Goal: Task Accomplishment & Management: Complete application form

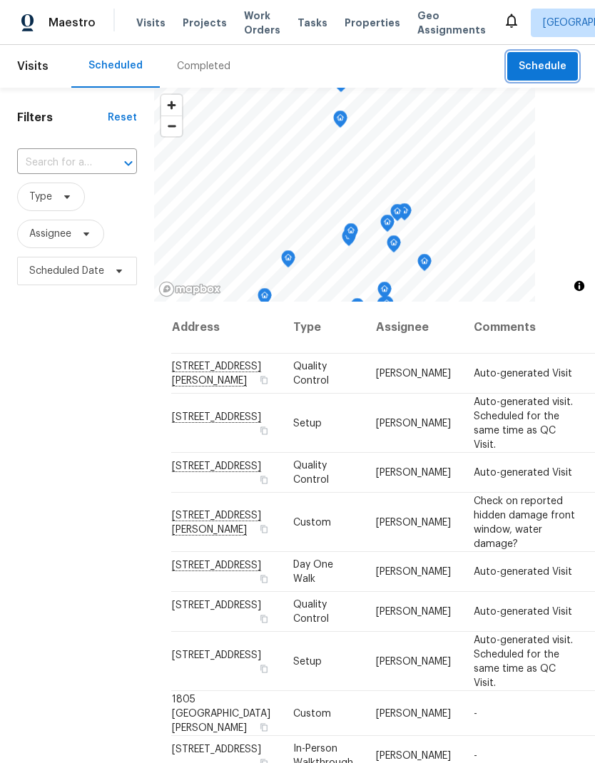
click at [544, 63] on span "Schedule" at bounding box center [543, 67] width 48 height 18
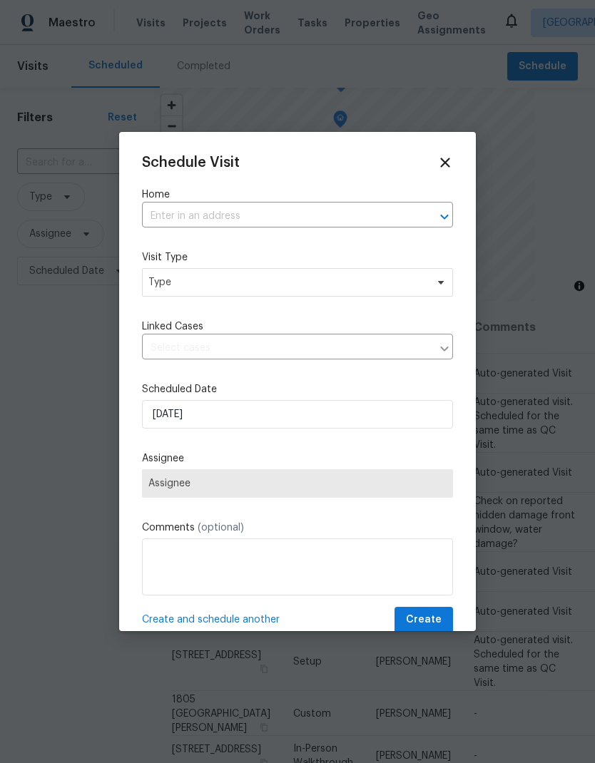
click at [225, 212] on input "text" at bounding box center [277, 216] width 271 height 22
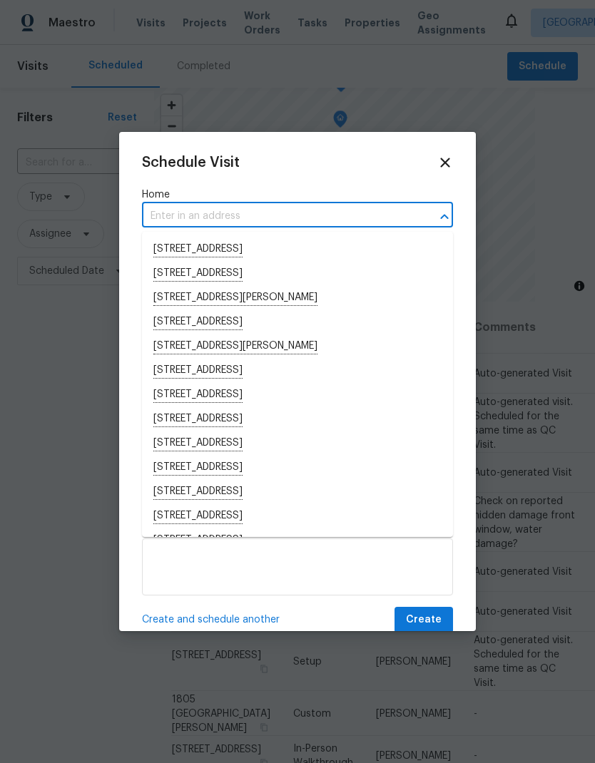
click at [205, 211] on input "text" at bounding box center [277, 216] width 271 height 22
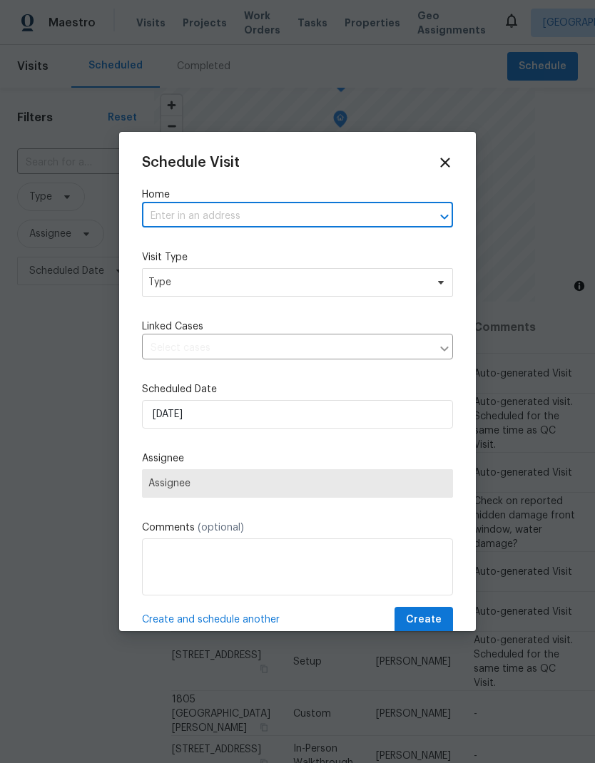
paste input "[STREET_ADDRESS][PERSON_NAME]"
type input "[STREET_ADDRESS][PERSON_NAME]"
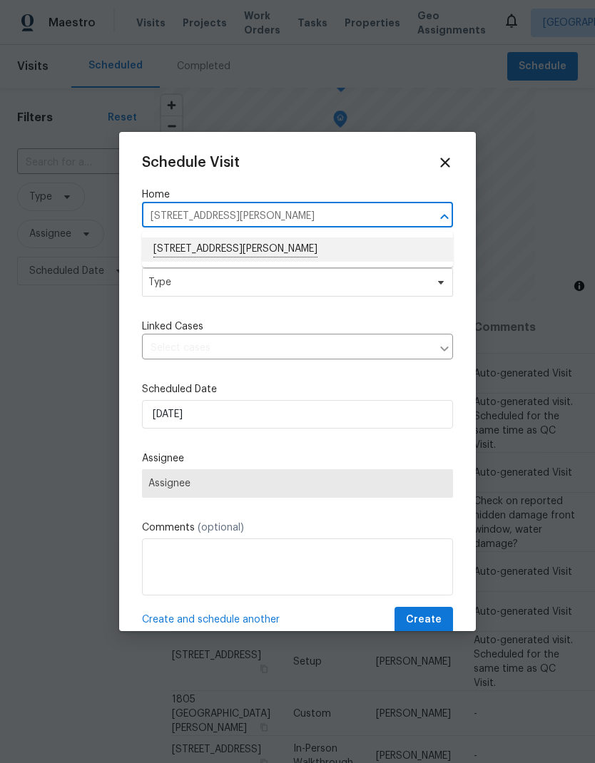
click at [246, 254] on li "[STREET_ADDRESS][PERSON_NAME]" at bounding box center [297, 250] width 311 height 24
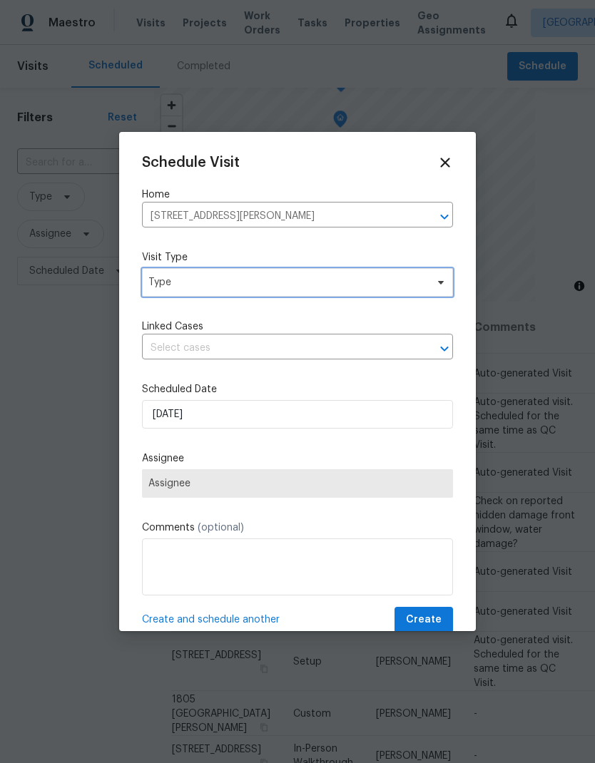
click at [255, 289] on span "Type" at bounding box center [287, 282] width 278 height 14
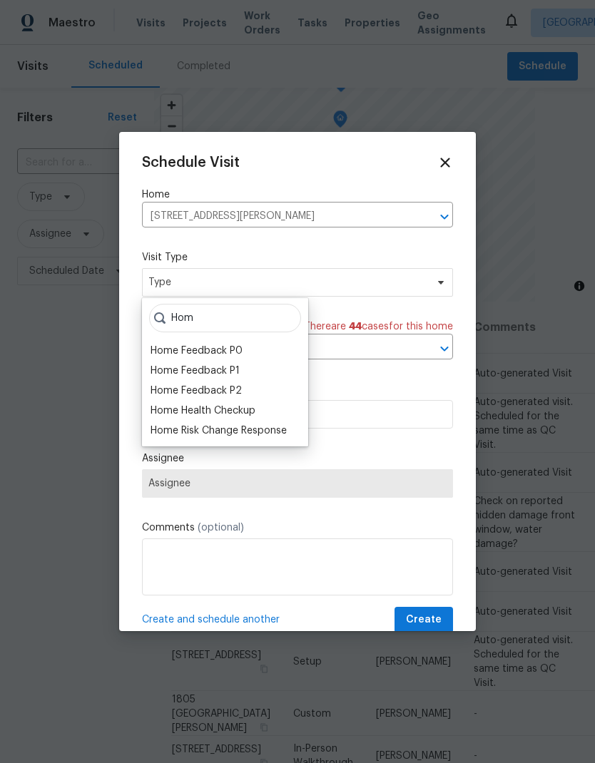
type input "Hom"
click at [243, 409] on div "Home Health Checkup" at bounding box center [203, 411] width 105 height 14
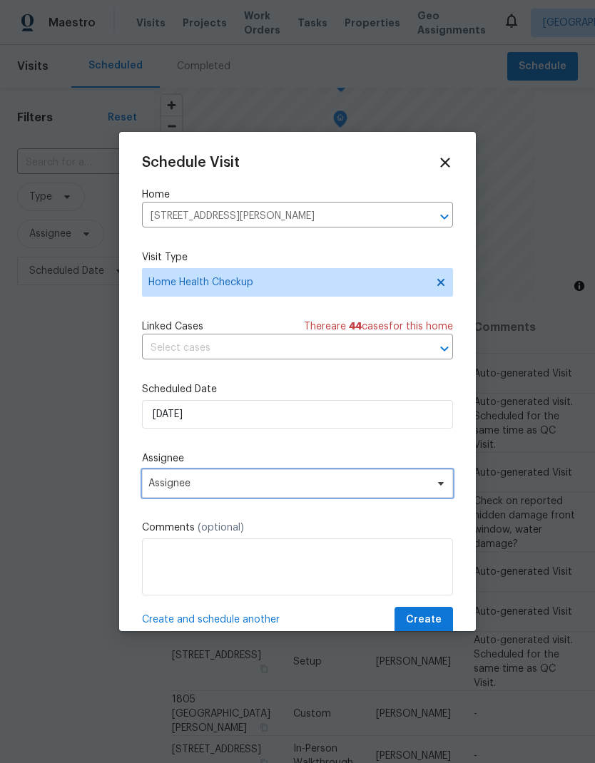
click at [312, 489] on span "Assignee" at bounding box center [288, 483] width 280 height 11
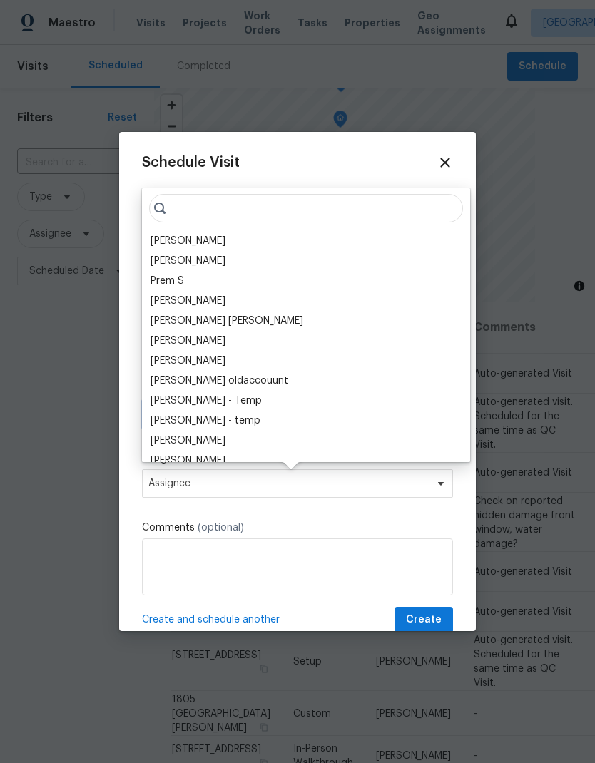
click at [396, 429] on input "[DATE]" at bounding box center [297, 414] width 311 height 29
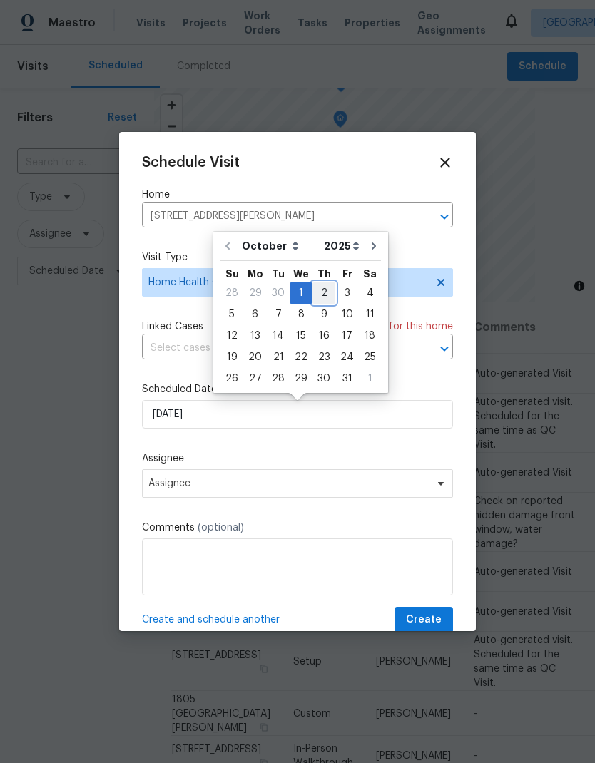
click at [322, 293] on div "2" at bounding box center [323, 293] width 23 height 20
type input "[DATE]"
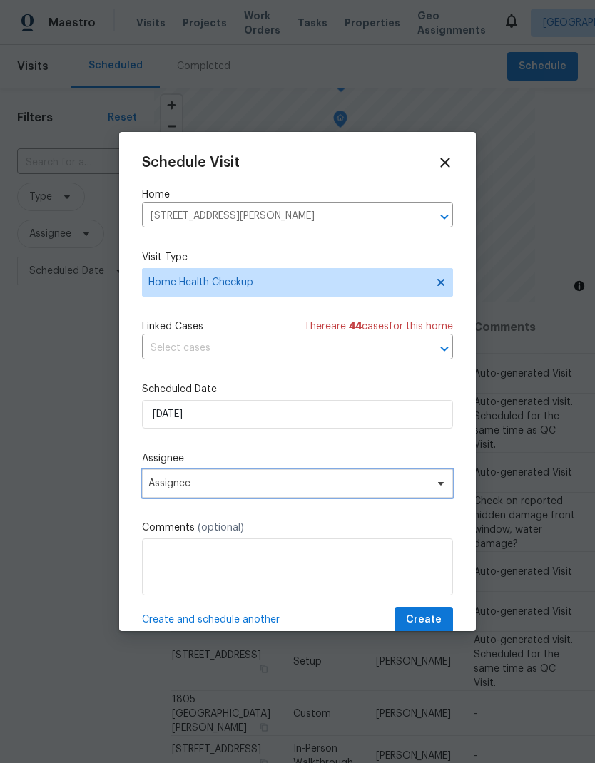
click at [326, 486] on span "Assignee" at bounding box center [288, 483] width 280 height 11
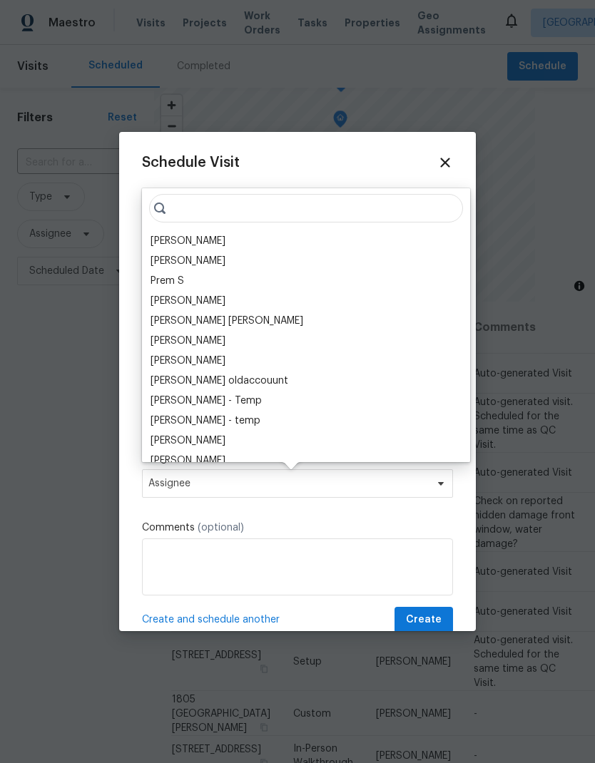
click at [200, 235] on div "[PERSON_NAME]" at bounding box center [188, 241] width 75 height 14
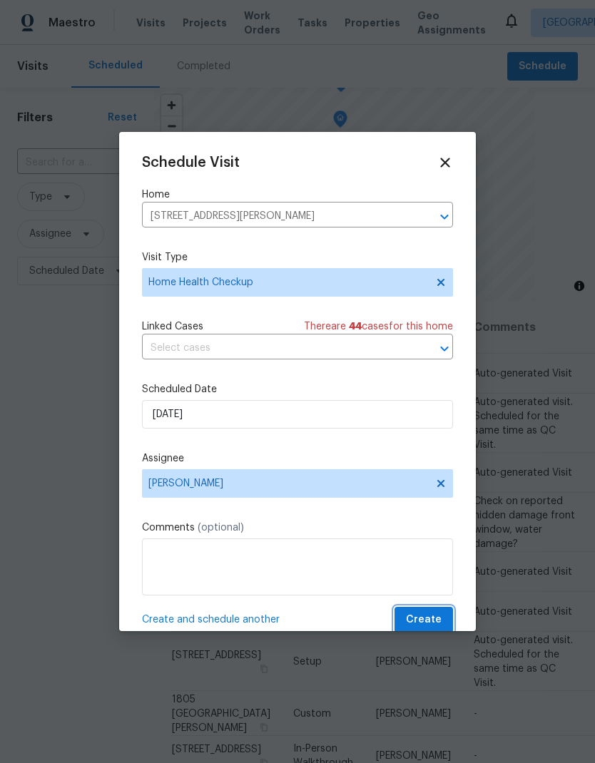
click at [427, 615] on span "Create" at bounding box center [424, 620] width 36 height 18
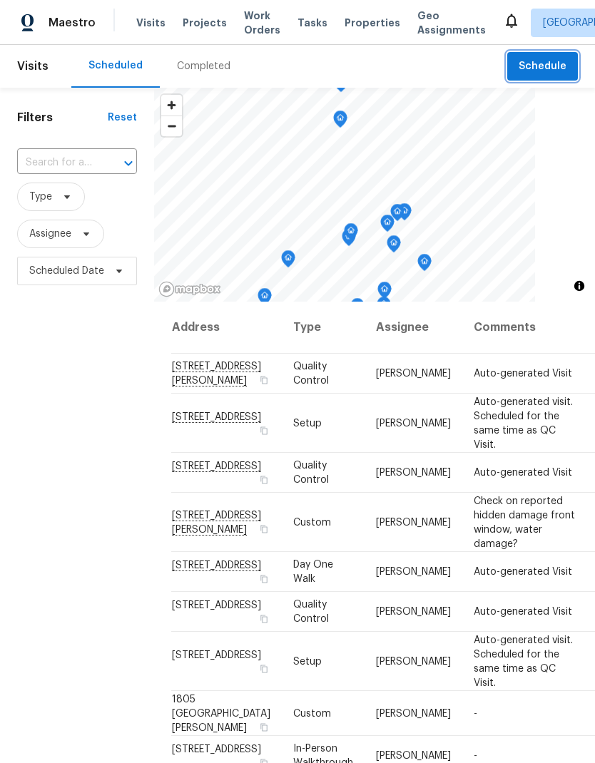
click at [554, 65] on span "Schedule" at bounding box center [543, 67] width 48 height 18
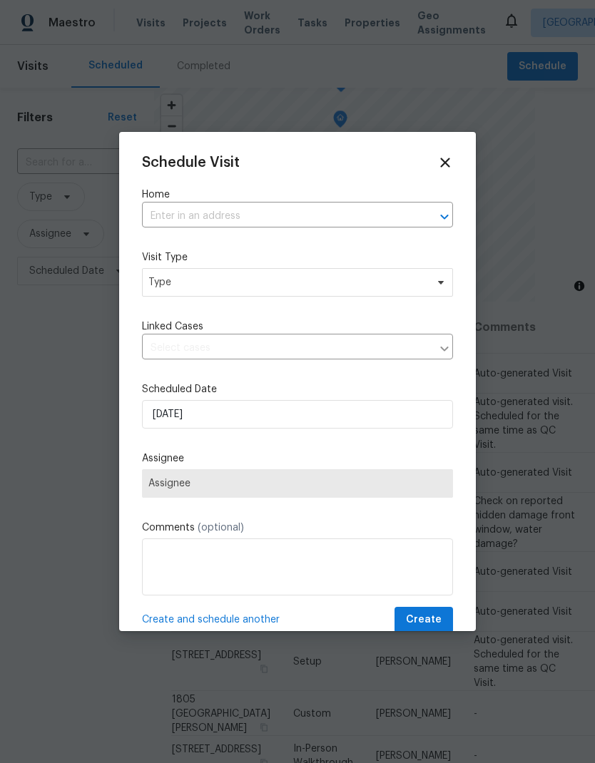
click at [299, 206] on input "text" at bounding box center [277, 216] width 271 height 22
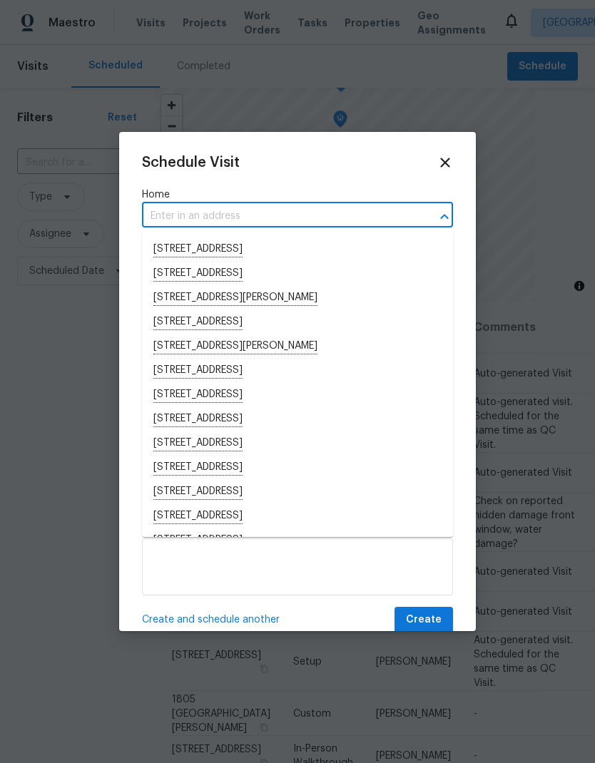
click at [197, 215] on input "text" at bounding box center [277, 216] width 271 height 22
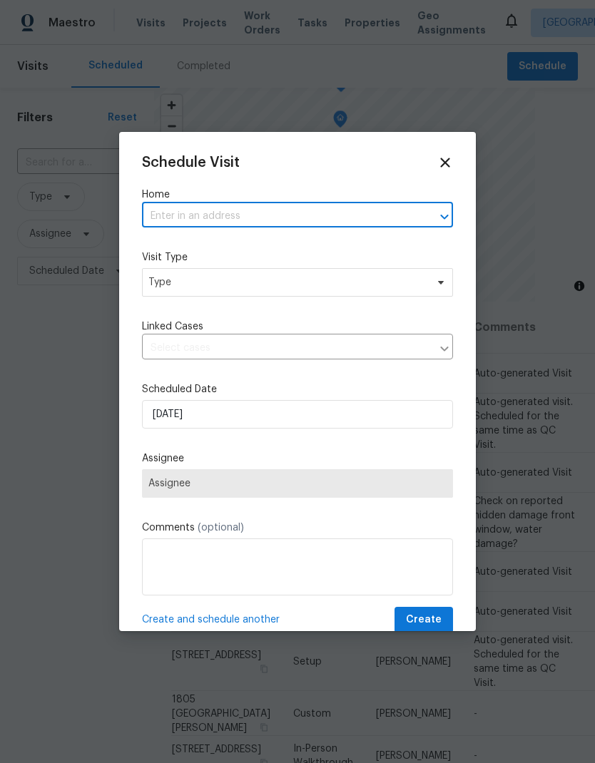
paste input "[STREET_ADDRESS]"
type input "[STREET_ADDRESS]"
click at [315, 245] on li "[STREET_ADDRESS]" at bounding box center [297, 250] width 311 height 24
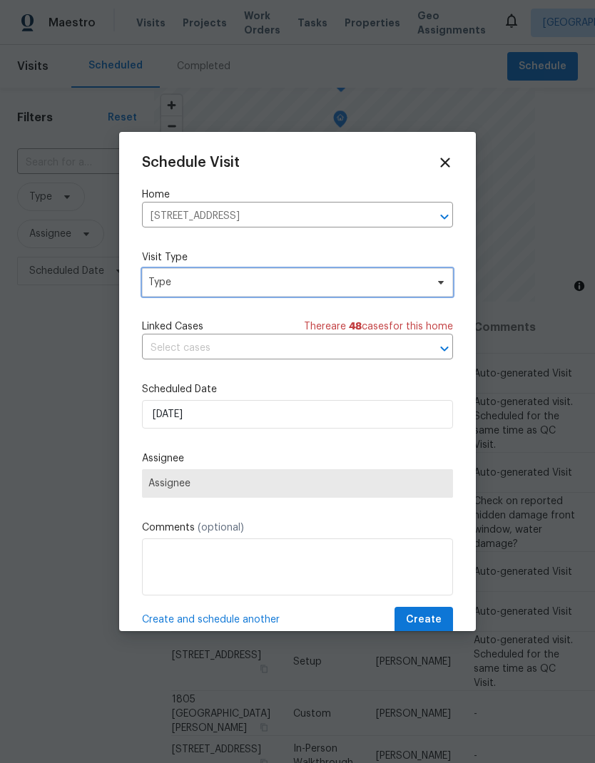
click at [310, 284] on span "Type" at bounding box center [287, 282] width 278 height 14
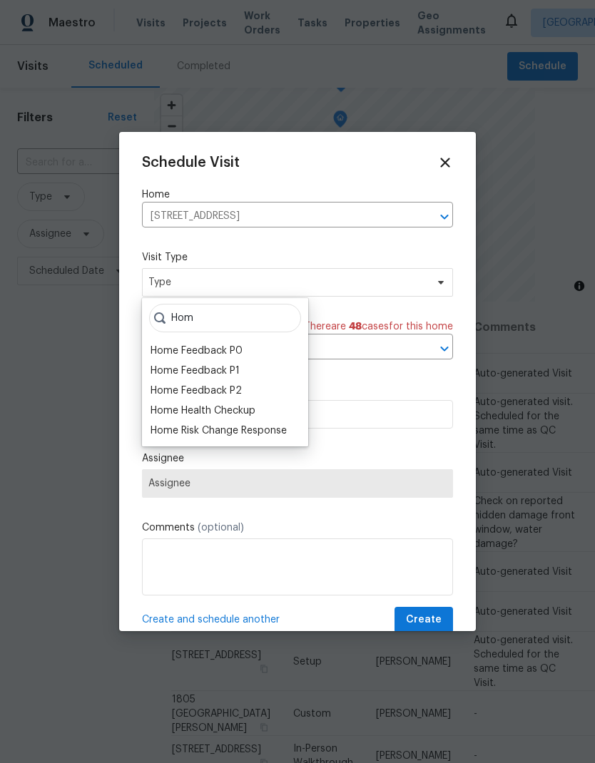
type input "Hom"
click at [255, 414] on div "Home Health Checkup" at bounding box center [203, 411] width 105 height 14
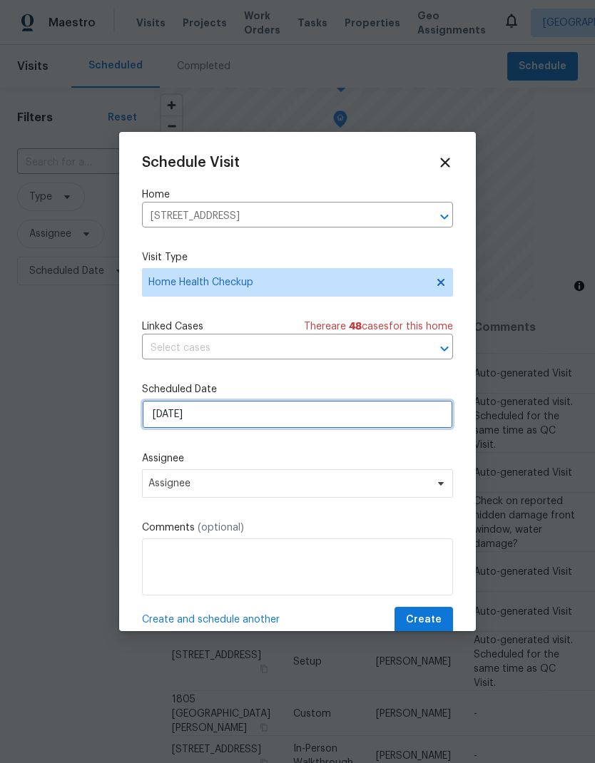
click at [302, 417] on input "[DATE]" at bounding box center [297, 414] width 311 height 29
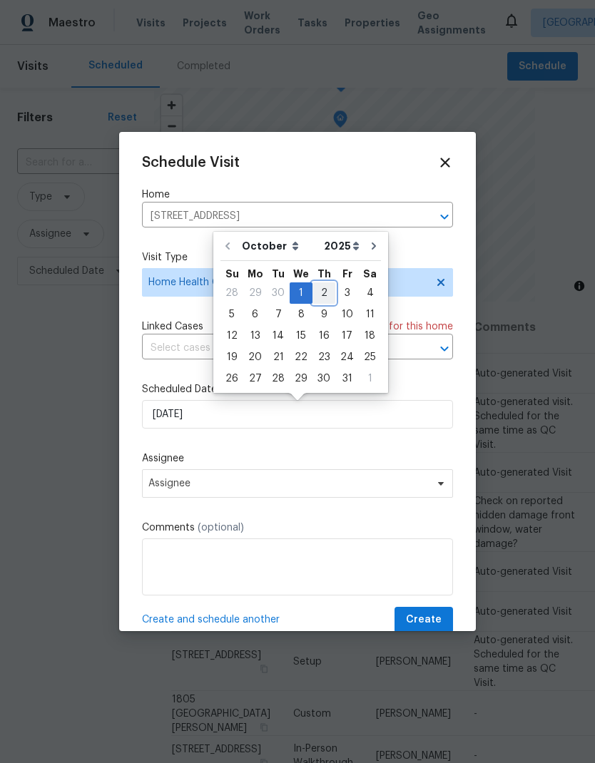
click at [322, 292] on div "2" at bounding box center [323, 293] width 23 height 20
type input "[DATE]"
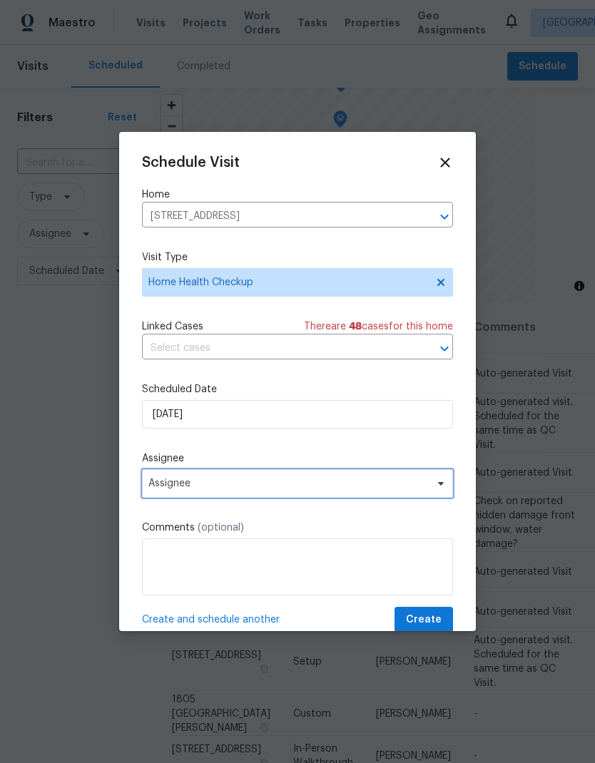
click at [294, 487] on span "Assignee" at bounding box center [288, 483] width 280 height 11
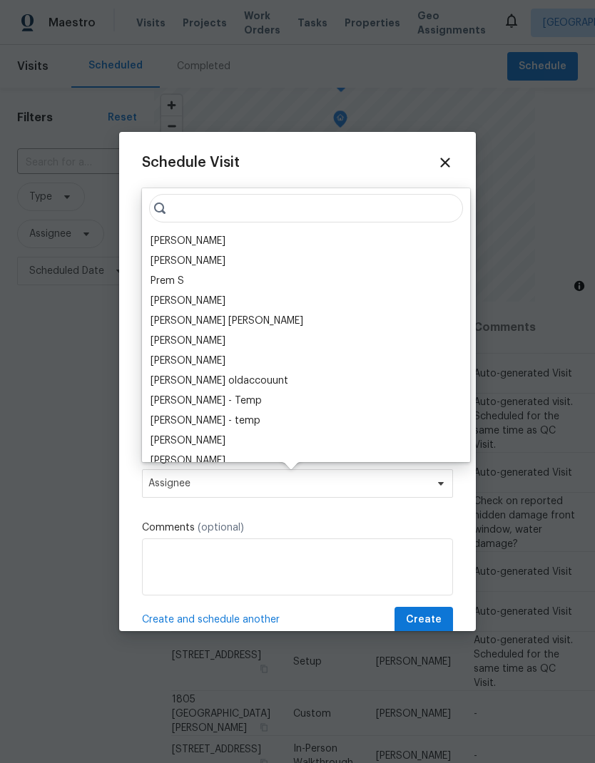
click at [203, 242] on div "[PERSON_NAME]" at bounding box center [188, 241] width 75 height 14
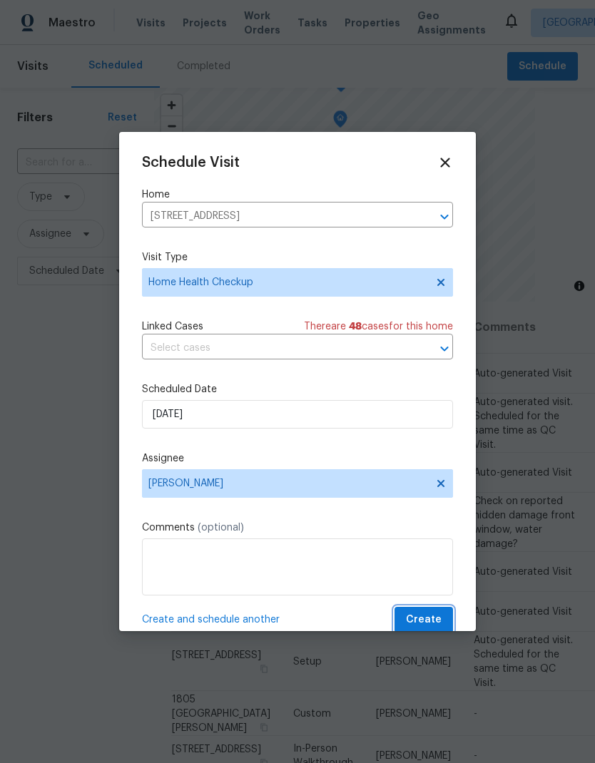
click at [429, 620] on span "Create" at bounding box center [424, 620] width 36 height 18
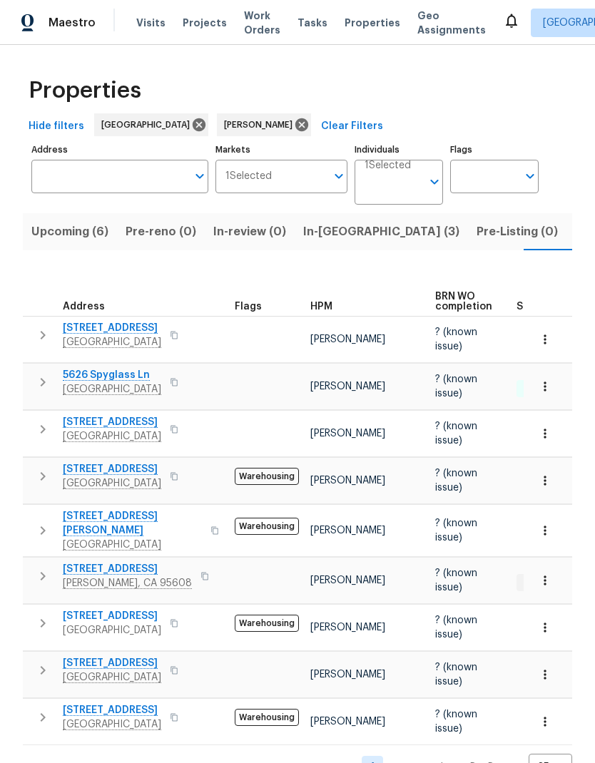
scroll to position [0, 23]
click at [183, 711] on button "button" at bounding box center [174, 718] width 17 height 20
click at [183, 721] on button "button" at bounding box center [174, 718] width 17 height 20
click at [183, 713] on button "button" at bounding box center [174, 718] width 17 height 20
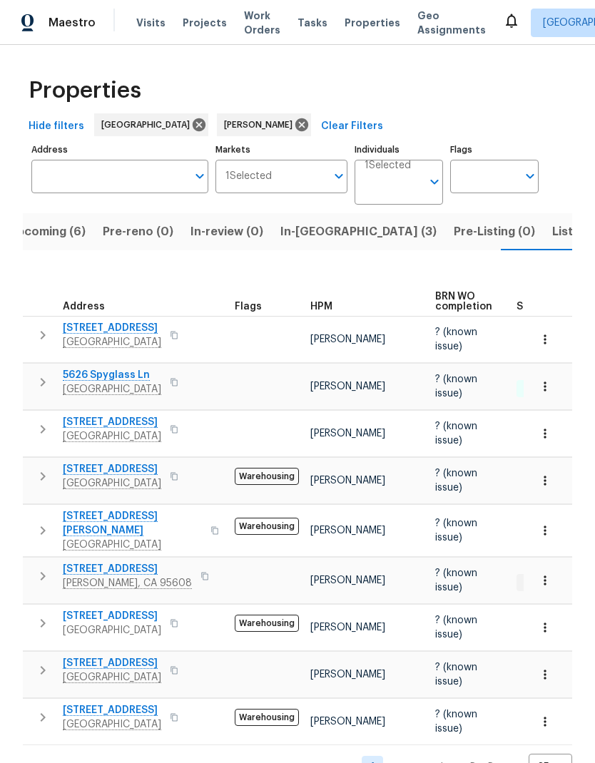
click at [46, 222] on span "Upcoming (6)" at bounding box center [47, 232] width 77 height 20
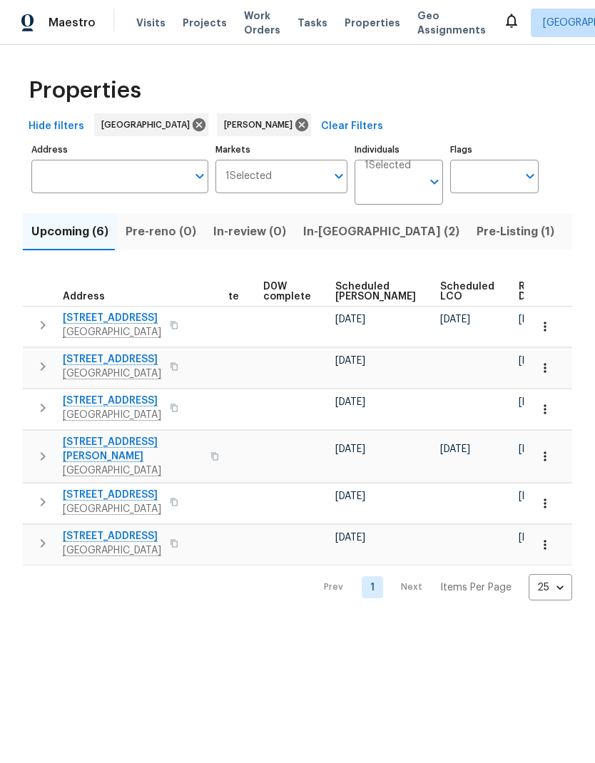
scroll to position [0, 372]
click at [519, 290] on span "Ready Date" at bounding box center [534, 292] width 31 height 20
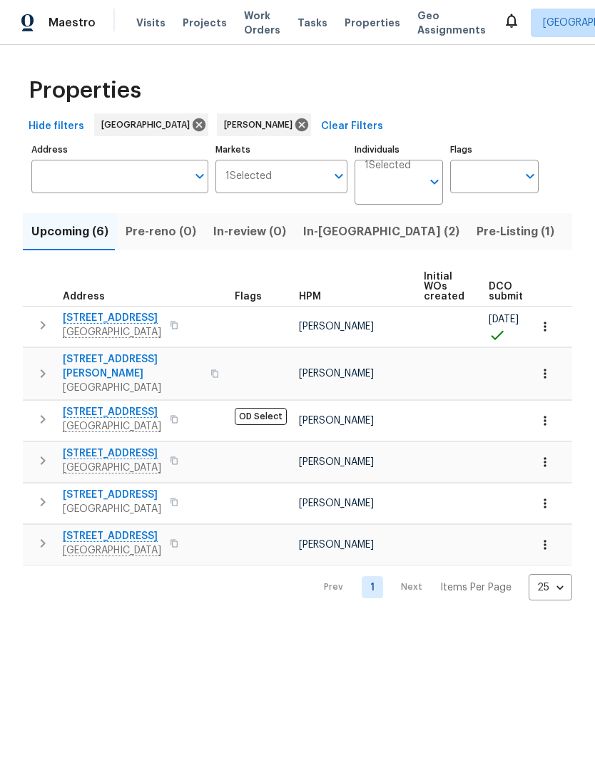
click at [129, 323] on span "4087 Preserve Way" at bounding box center [112, 318] width 98 height 14
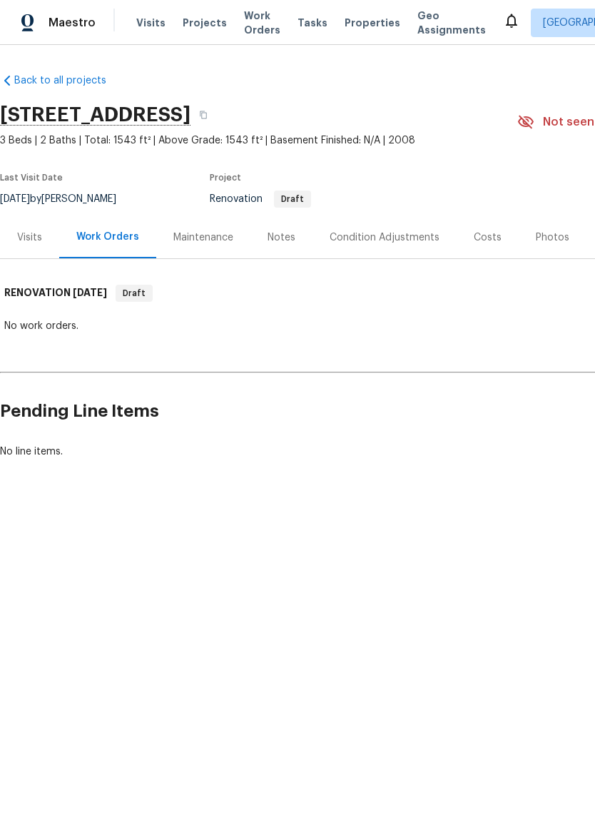
click at [457, 248] on div "Costs" at bounding box center [488, 237] width 62 height 42
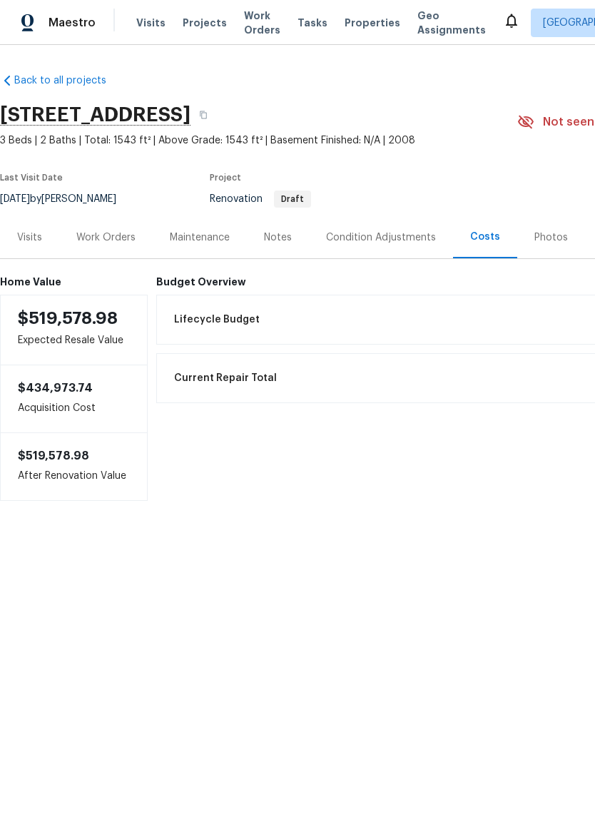
click at [414, 234] on div "Condition Adjustments" at bounding box center [381, 237] width 110 height 14
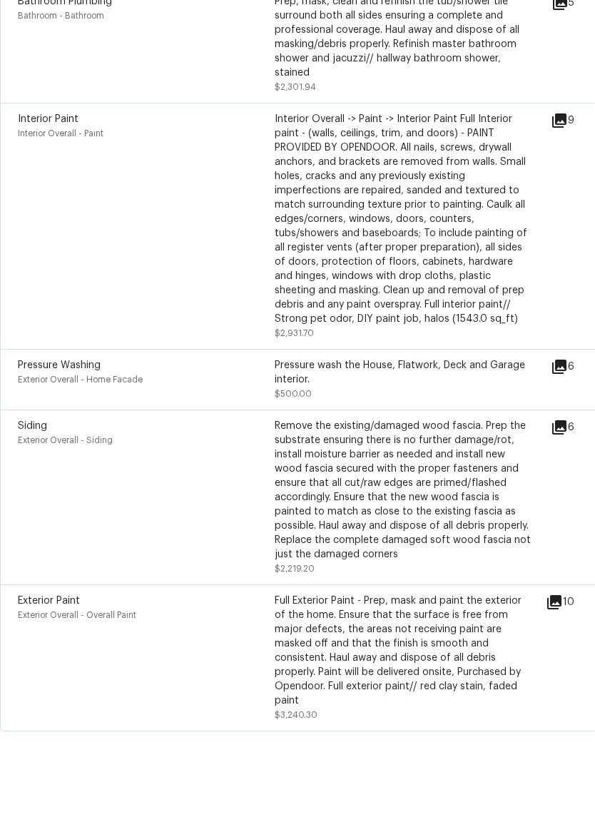
click at [563, 647] on icon at bounding box center [554, 655] width 17 height 17
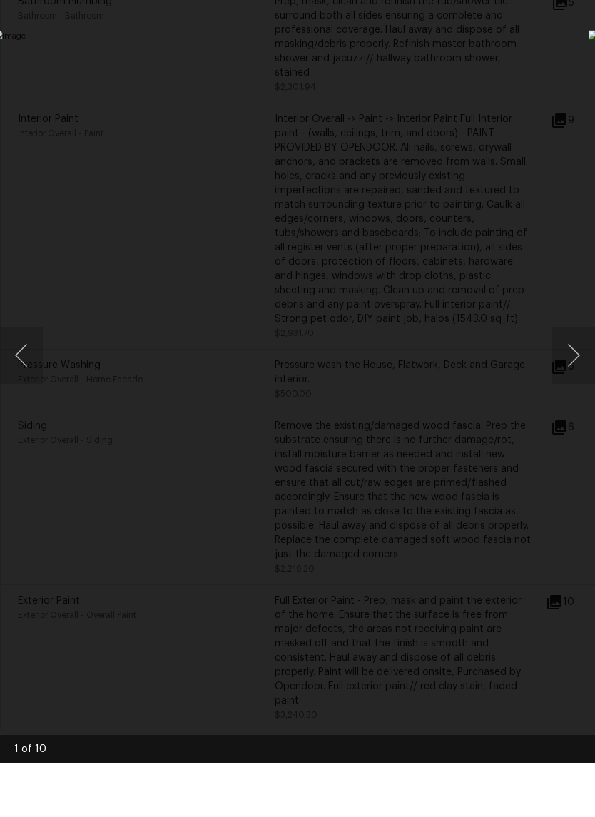
click at [572, 380] on button "Next image" at bounding box center [573, 408] width 43 height 57
click at [574, 380] on button "Next image" at bounding box center [573, 408] width 43 height 57
click at [571, 380] on button "Next image" at bounding box center [573, 408] width 43 height 57
click at [577, 380] on button "Next image" at bounding box center [573, 408] width 43 height 57
click at [569, 380] on button "Next image" at bounding box center [573, 408] width 43 height 57
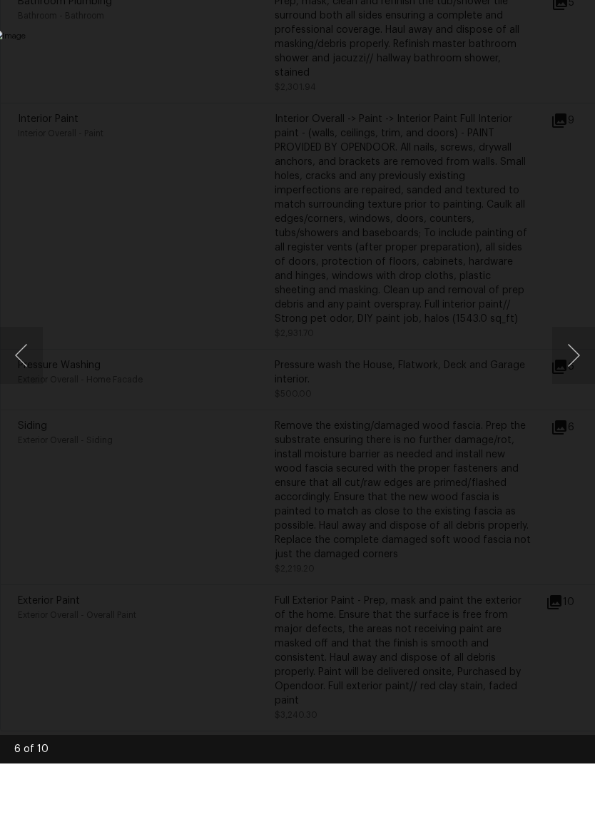
click at [574, 380] on button "Next image" at bounding box center [573, 408] width 43 height 57
click at [572, 380] on button "Next image" at bounding box center [573, 408] width 43 height 57
click at [578, 380] on button "Next image" at bounding box center [573, 408] width 43 height 57
click at [576, 380] on button "Next image" at bounding box center [573, 408] width 43 height 57
click at [577, 380] on button "Next image" at bounding box center [573, 408] width 43 height 57
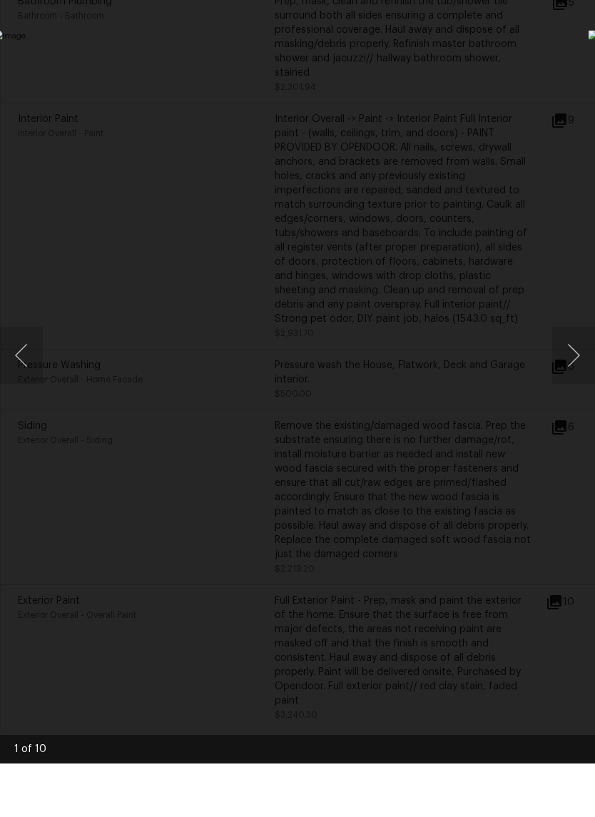
click at [575, 380] on button "Next image" at bounding box center [573, 408] width 43 height 57
click at [572, 73] on div "Lightbox" at bounding box center [297, 408] width 595 height 817
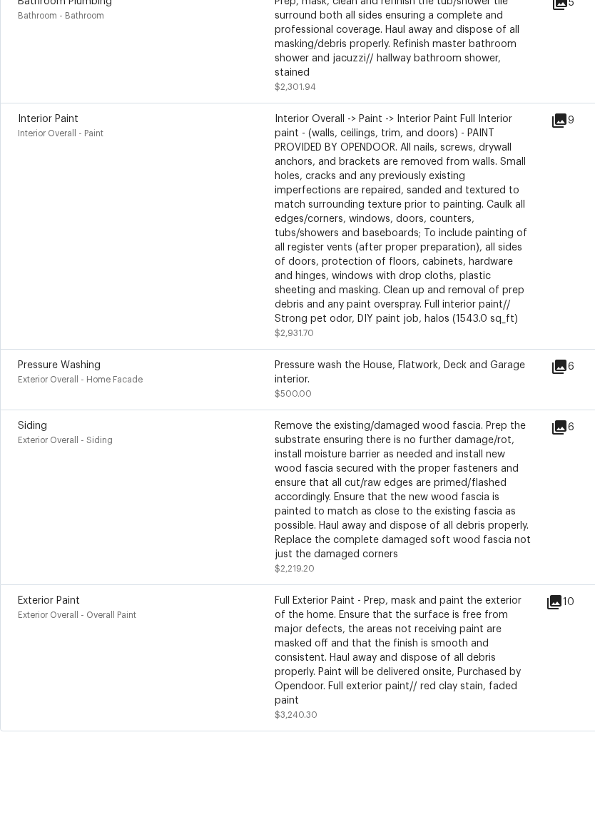
click at [567, 472] on icon at bounding box center [559, 480] width 17 height 17
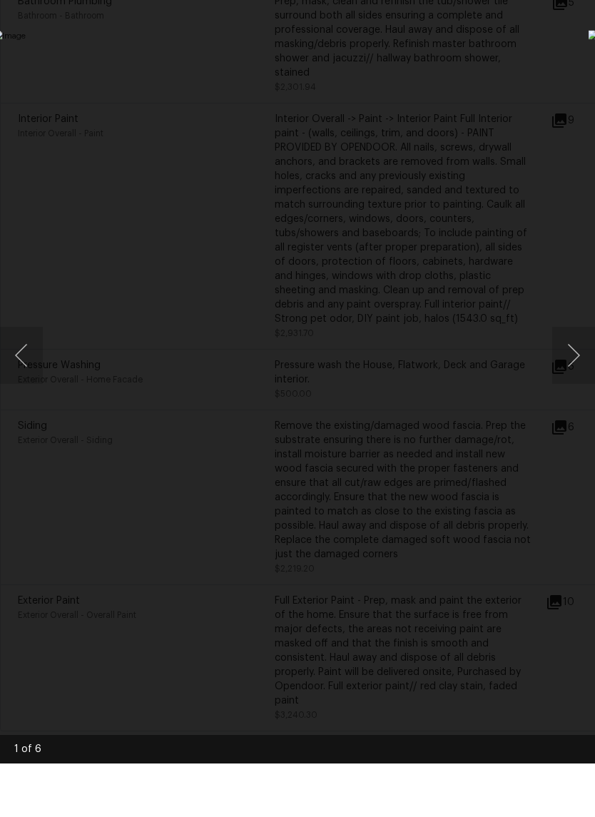
click at [577, 380] on button "Next image" at bounding box center [573, 408] width 43 height 57
click at [565, 380] on button "Next image" at bounding box center [573, 408] width 43 height 57
click at [576, 380] on button "Next image" at bounding box center [573, 408] width 43 height 57
click at [569, 380] on button "Next image" at bounding box center [573, 408] width 43 height 57
click at [574, 380] on button "Next image" at bounding box center [573, 408] width 43 height 57
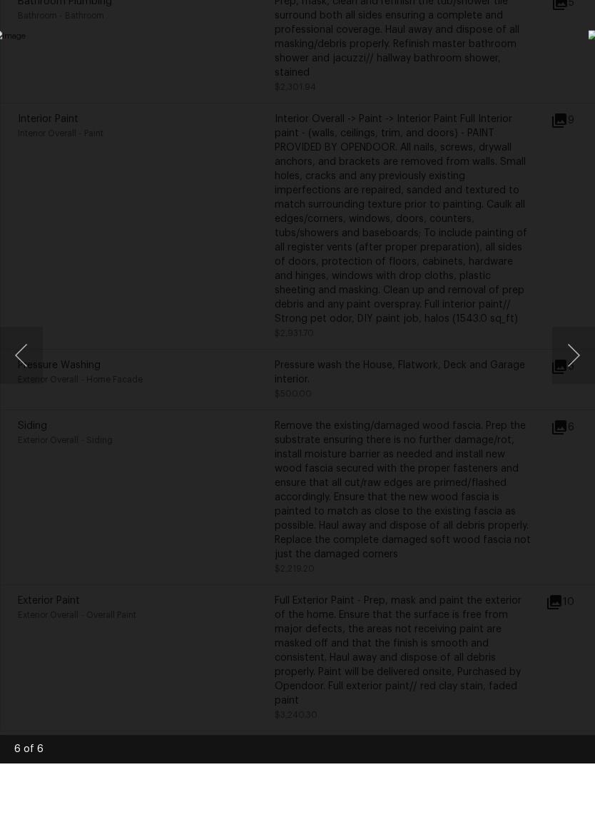
click at [569, 380] on button "Next image" at bounding box center [573, 408] width 43 height 57
click at [571, 380] on button "Next image" at bounding box center [573, 408] width 43 height 57
